Goal: Go to known website: Go to known website

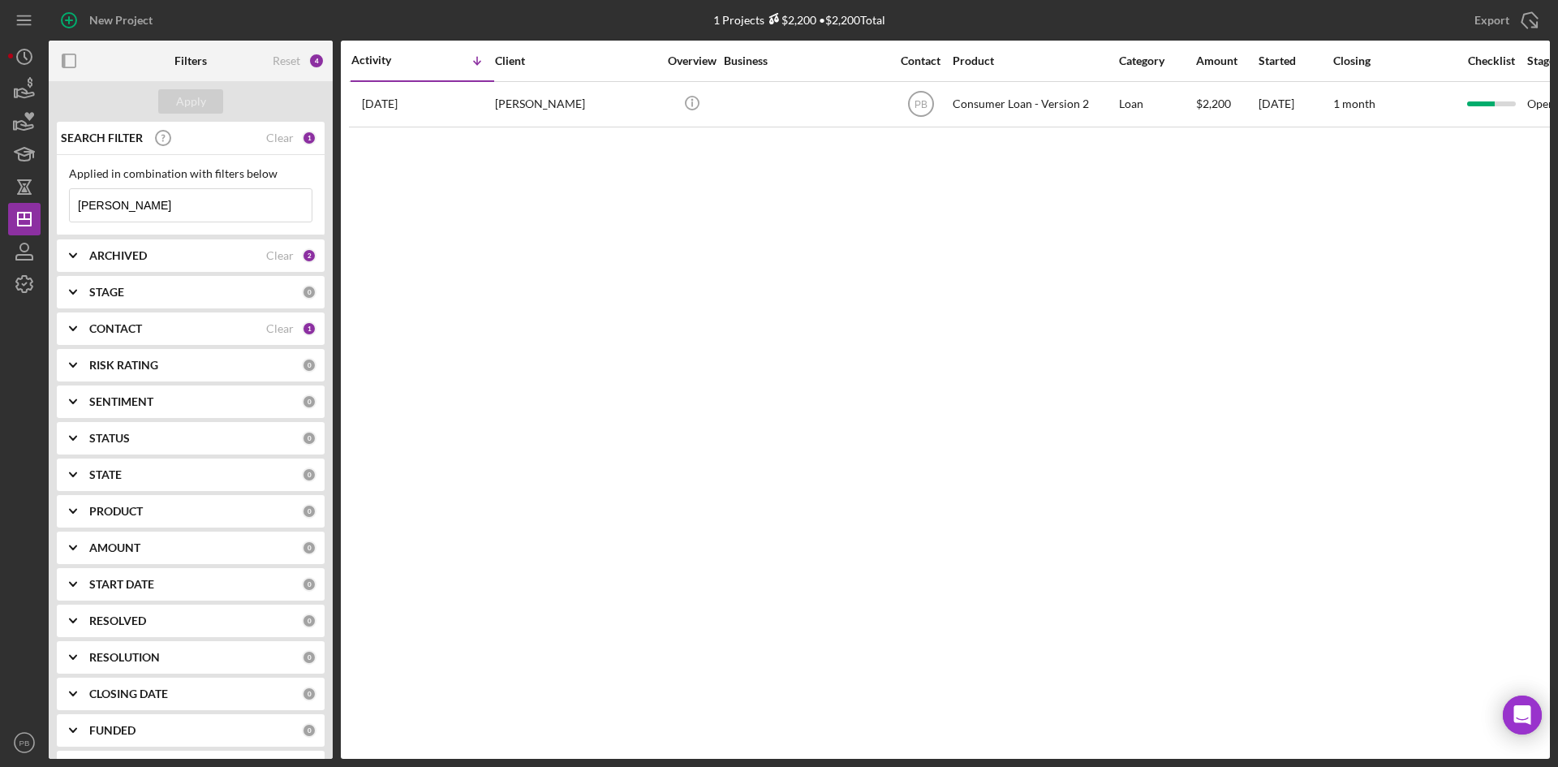
click at [76, 328] on polyline at bounding box center [73, 328] width 6 height 3
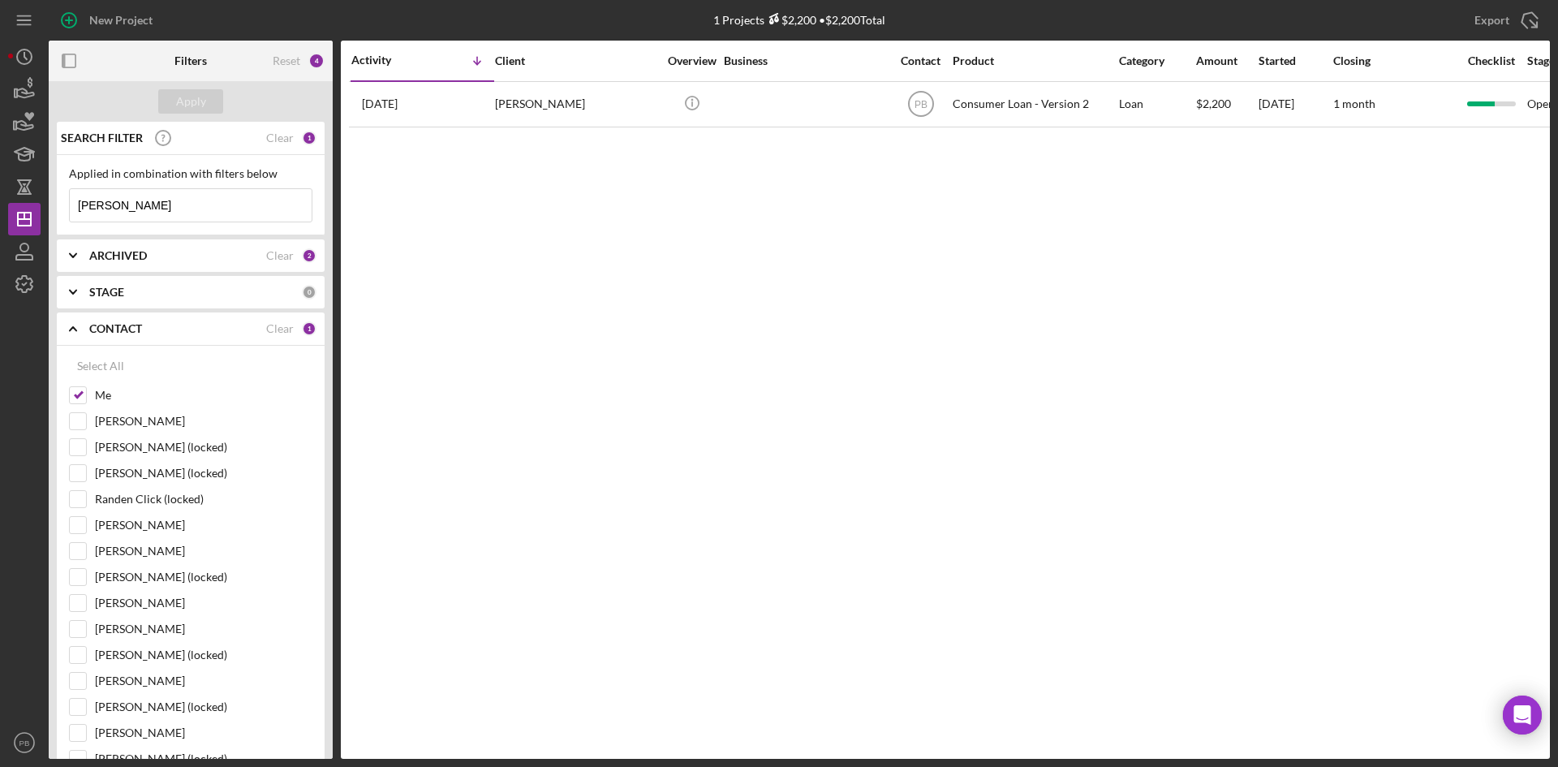
click at [76, 328] on icon "Icon/Expander" at bounding box center [73, 328] width 41 height 41
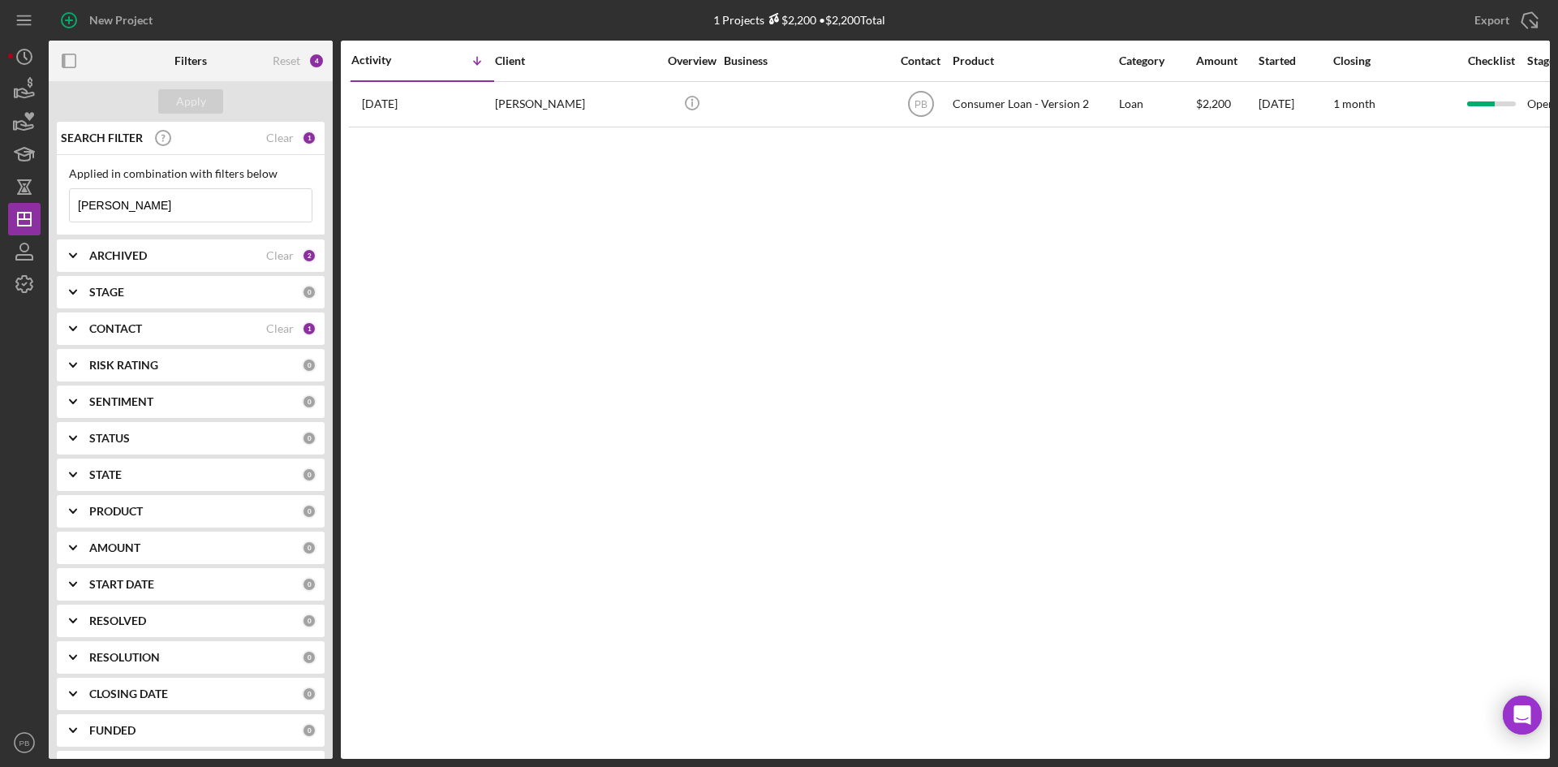
click at [71, 251] on icon "Icon/Expander" at bounding box center [73, 255] width 41 height 41
